Goal: Task Accomplishment & Management: Use online tool/utility

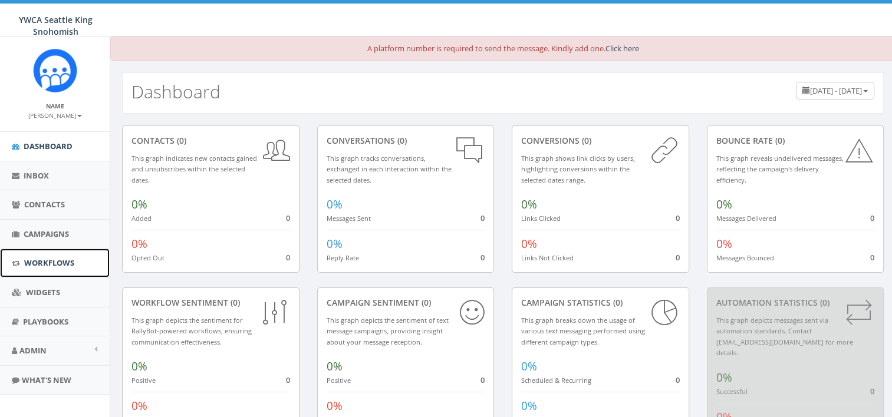
click at [40, 262] on span "Workflows" at bounding box center [49, 263] width 50 height 11
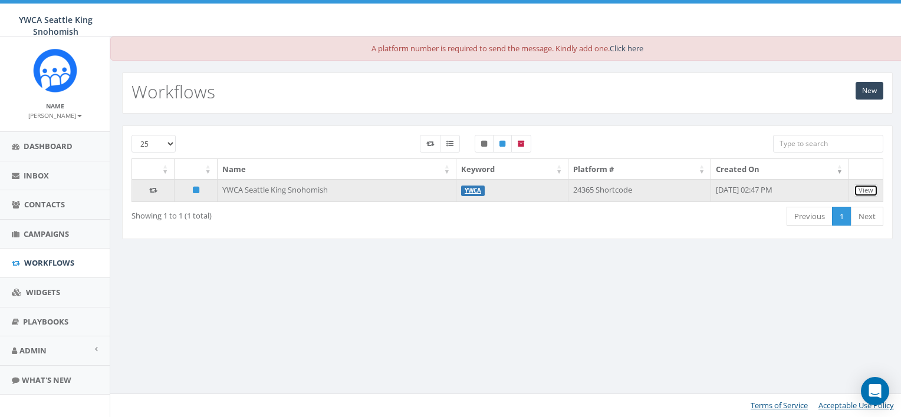
click at [866, 189] on link "View" at bounding box center [865, 190] width 24 height 12
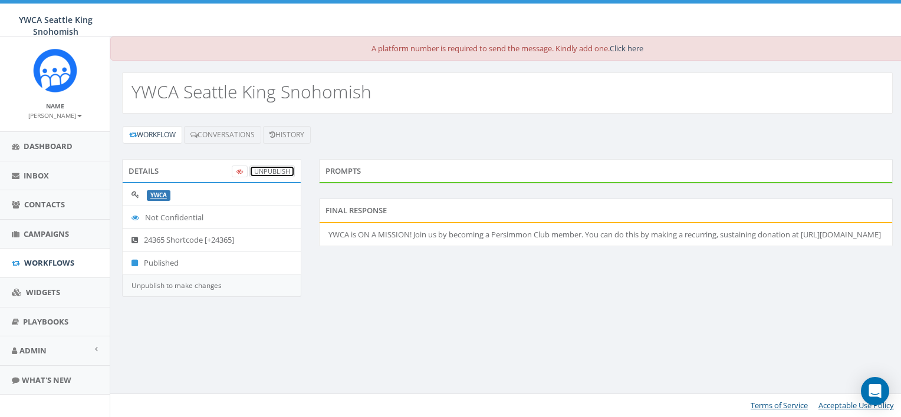
click at [277, 168] on link "UnPublish" at bounding box center [271, 172] width 45 height 12
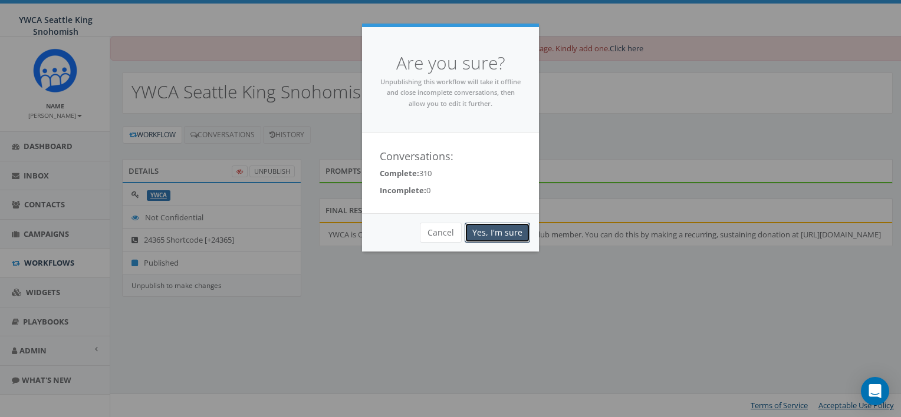
click at [505, 235] on link "Yes, I'm sure" at bounding box center [496, 233] width 65 height 20
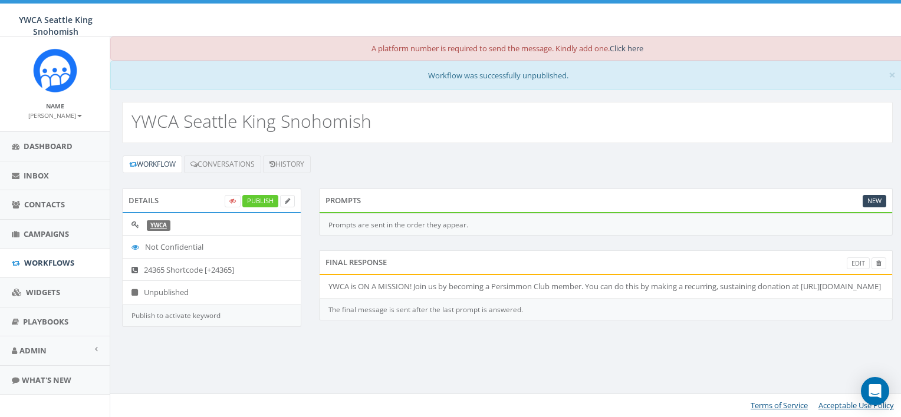
click at [462, 291] on li "YWCA is ON A MISSION! Join us by becoming a Persimmon Club member. You can do t…" at bounding box center [605, 286] width 572 height 23
click at [427, 294] on li "YWCA is ON A MISSION! Join us by becoming a Persimmon Club member. You can do t…" at bounding box center [605, 286] width 572 height 23
click at [853, 259] on link "Edit" at bounding box center [857, 264] width 23 height 12
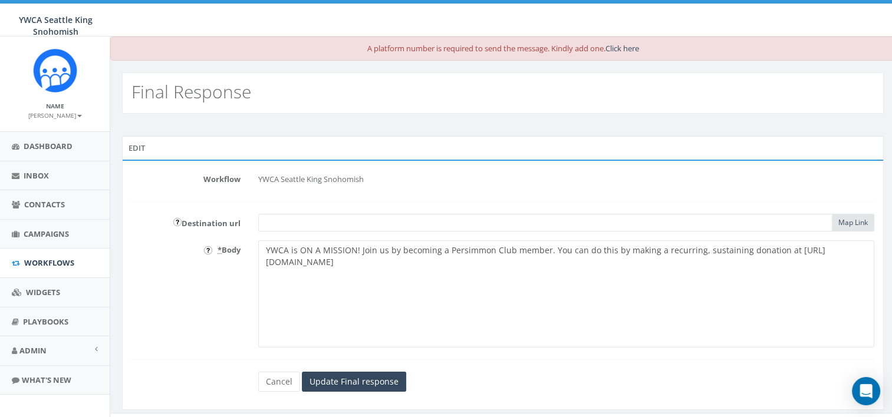
click at [263, 264] on textarea "YWCA is ON A MISSION! Join us by becoming a Persimmon Club member. You can do t…" at bounding box center [566, 293] width 616 height 107
paste textarea "luncheon-gift"
type textarea "YWCA is ON A MISSION! Join us by becoming a Persimmon Club member. You can do t…"
click at [340, 374] on input "Update Final response" at bounding box center [354, 382] width 104 height 20
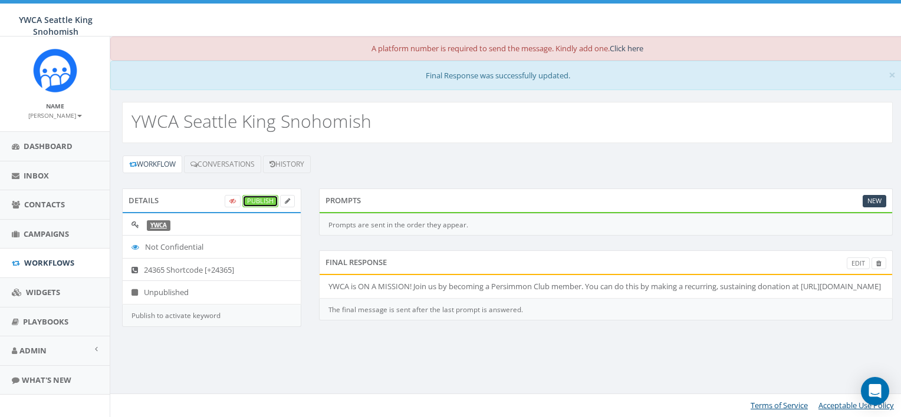
click at [263, 202] on link "Publish" at bounding box center [260, 201] width 36 height 12
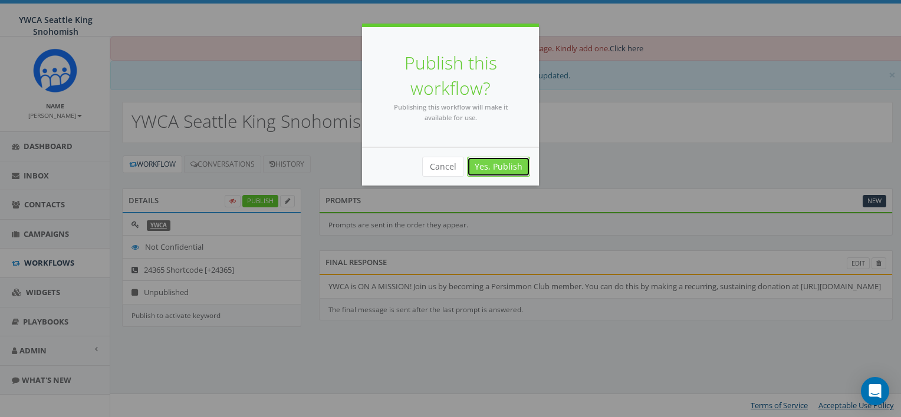
click at [510, 165] on link "Yes, Publish" at bounding box center [498, 167] width 63 height 20
